Goal: Task Accomplishment & Management: Use online tool/utility

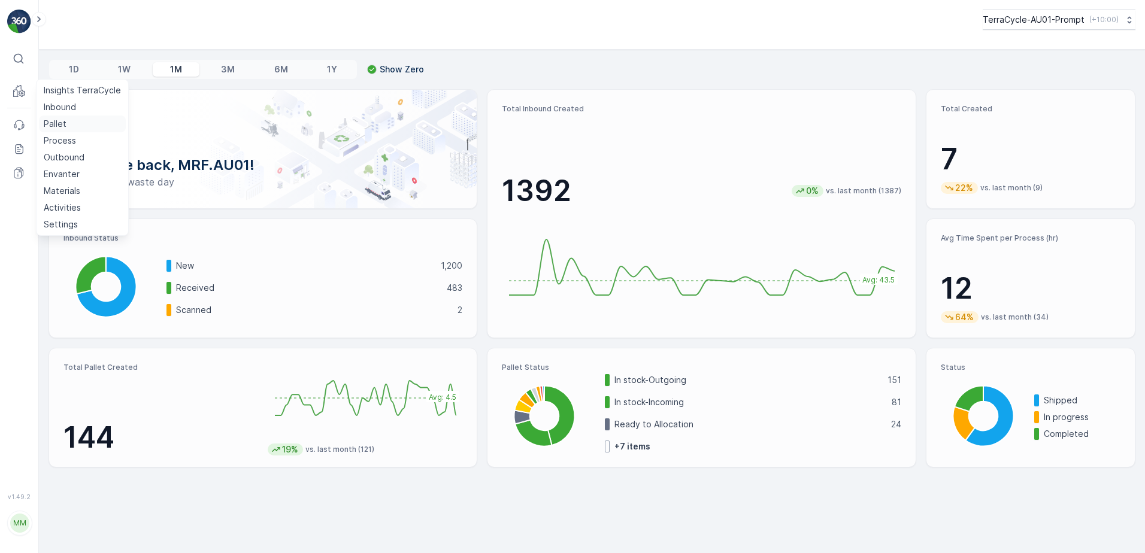
click at [61, 126] on p "Pallet" at bounding box center [55, 124] width 23 height 12
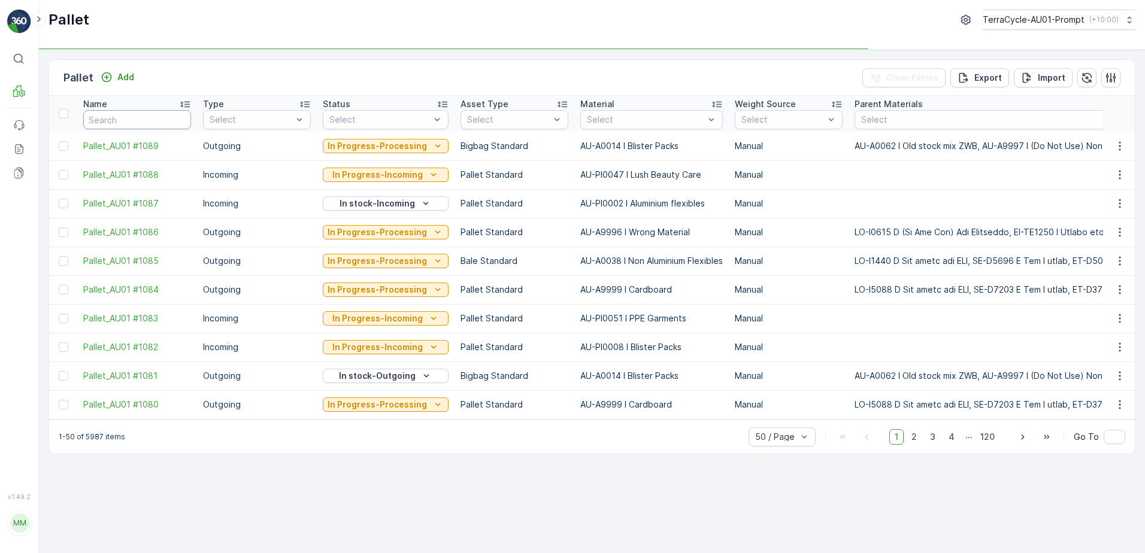
click at [140, 122] on input "text" at bounding box center [137, 119] width 108 height 19
type input "452"
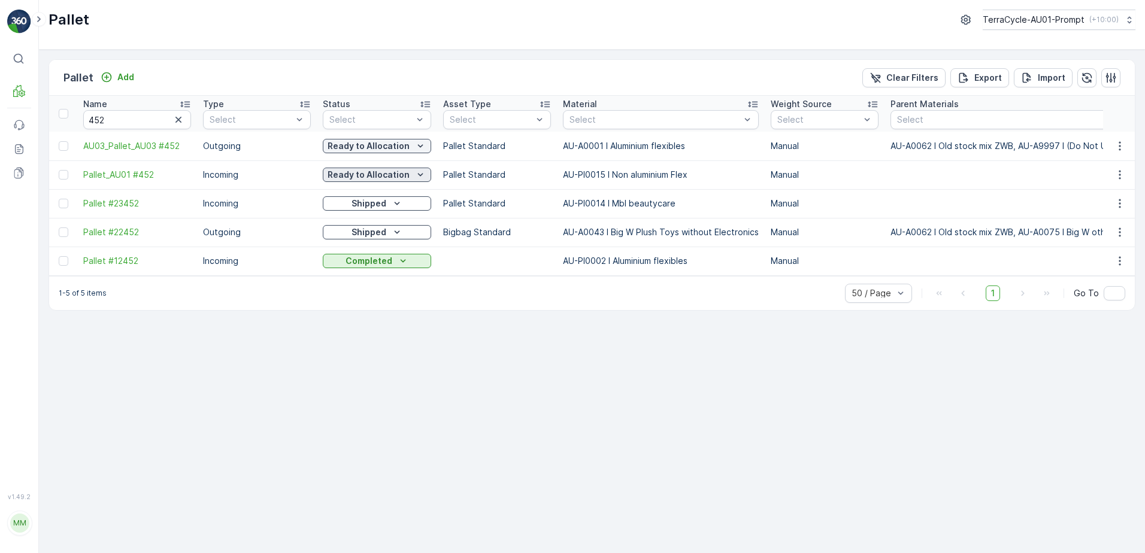
click at [423, 173] on icon "Ready to Allocation" at bounding box center [421, 175] width 12 height 12
click at [1117, 176] on icon "button" at bounding box center [1120, 175] width 12 height 12
click at [1093, 261] on span "Print QR" at bounding box center [1087, 260] width 33 height 12
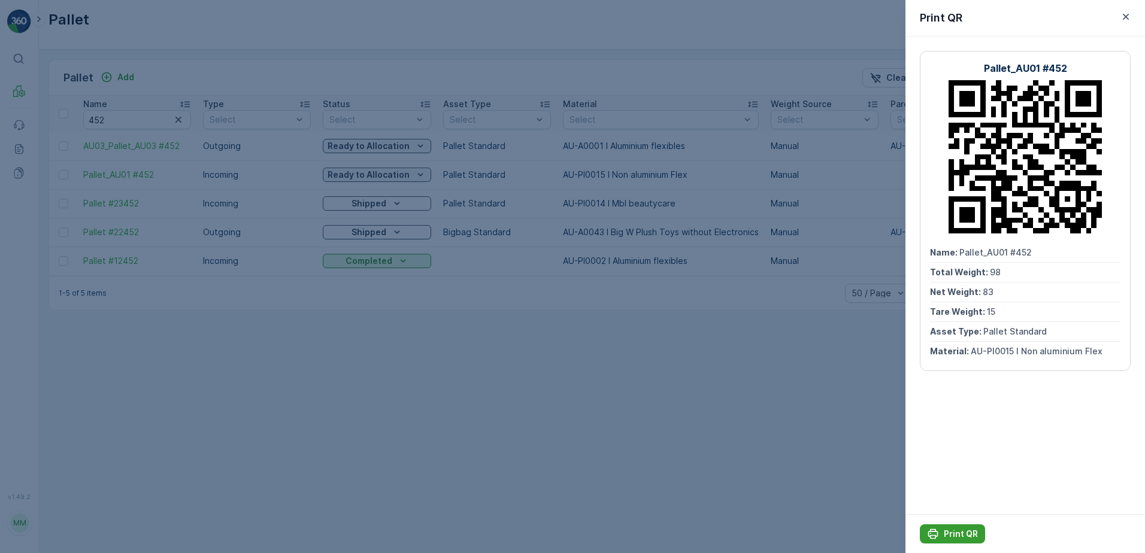
click at [955, 535] on p "Print QR" at bounding box center [961, 534] width 34 height 12
click at [1122, 15] on icon "button" at bounding box center [1126, 17] width 12 height 12
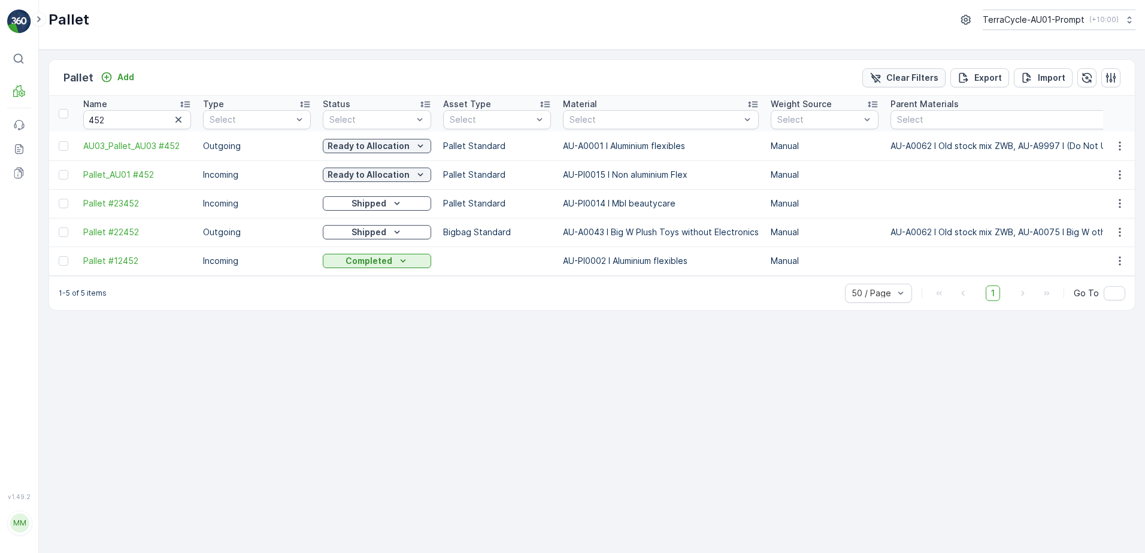
click at [894, 79] on p "Clear Filters" at bounding box center [913, 78] width 52 height 12
